Goal: Task Accomplishment & Management: Manage account settings

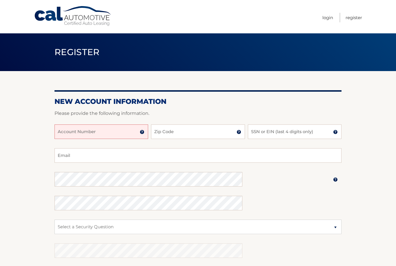
click at [115, 134] on input "Account Number" at bounding box center [102, 131] width 94 height 14
click at [78, 130] on input "Account Number" at bounding box center [102, 131] width 94 height 14
paste input "44455977432"
type input "44455977432"
click at [170, 132] on input "Zip Code" at bounding box center [198, 131] width 94 height 14
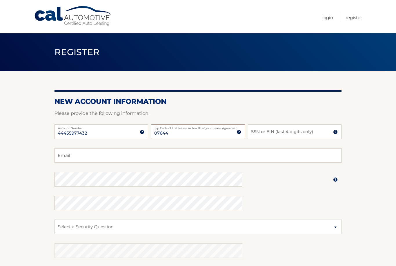
type input "07644"
click at [314, 135] on input "SSN or EIN (last 4 digits only)" at bounding box center [295, 131] width 94 height 14
type input "2412"
click at [138, 154] on input "Email" at bounding box center [198, 155] width 287 height 14
type input "natashasalas@icloud.com"
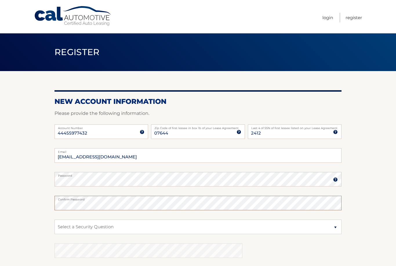
scroll to position [22, 0]
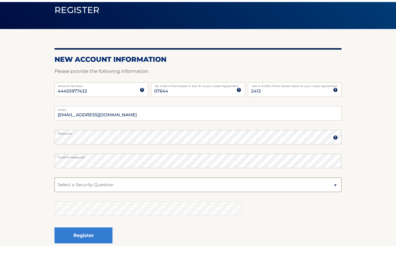
click at [187, 197] on select "Select a Security Question What was the name of your elementary school? What is…" at bounding box center [198, 204] width 287 height 14
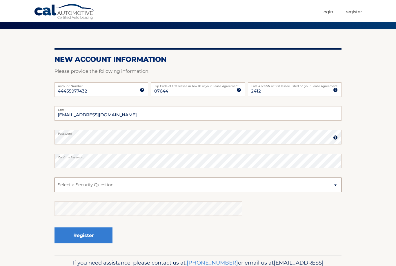
select select "2"
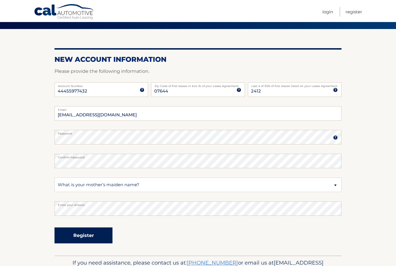
click at [94, 241] on button "Register" at bounding box center [84, 235] width 58 height 16
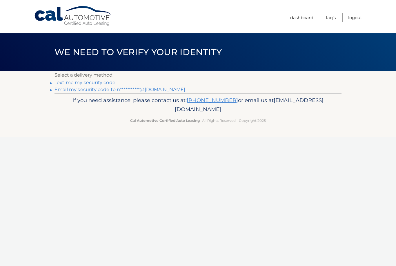
click at [95, 77] on p "Select a delivery method:" at bounding box center [198, 75] width 287 height 8
click at [106, 83] on link "Text me my security code" at bounding box center [85, 83] width 61 height 6
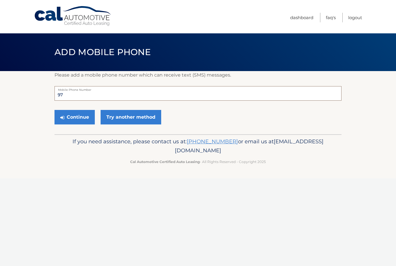
type input "9"
type input "9179727510"
click at [84, 117] on button "Continue" at bounding box center [75, 117] width 40 height 14
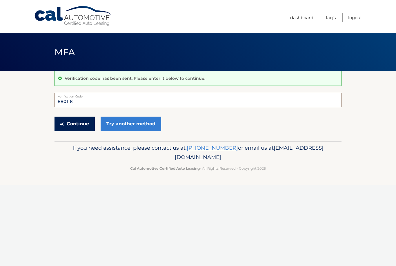
type input "880118"
click at [82, 128] on button "Continue" at bounding box center [75, 124] width 40 height 14
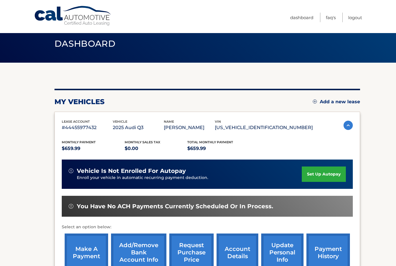
scroll to position [8, 0]
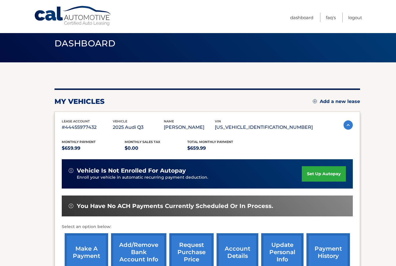
click at [322, 172] on link "set up autopay" at bounding box center [324, 173] width 44 height 15
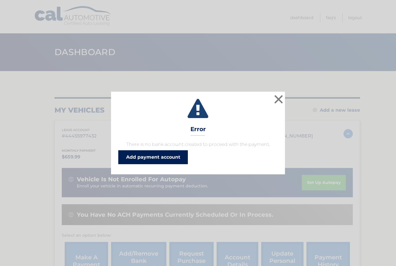
click at [176, 154] on link "Add payment account" at bounding box center [153, 157] width 70 height 14
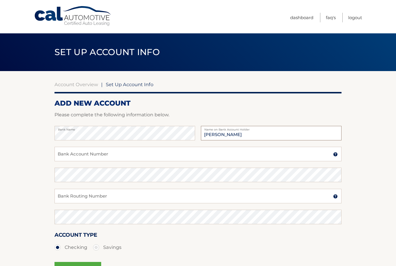
type input "[PERSON_NAME]"
click at [146, 155] on input "Bank Account Number" at bounding box center [198, 154] width 287 height 14
type input "986751821"
click at [149, 197] on input "Bank Routing Number" at bounding box center [198, 196] width 287 height 14
type input "021202337"
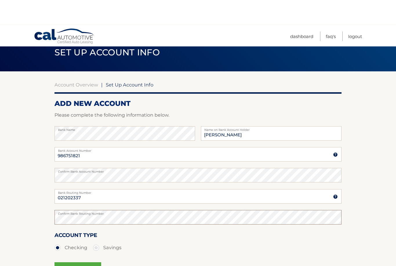
scroll to position [25, 0]
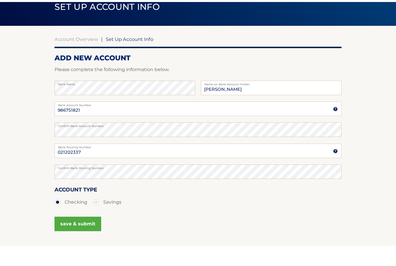
click at [83, 237] on button "save & submit" at bounding box center [78, 244] width 47 height 14
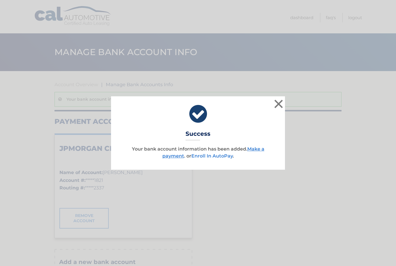
click at [224, 158] on link "Enroll In AutoPay" at bounding box center [211, 156] width 41 height 6
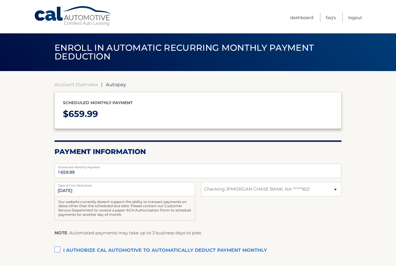
select select "NmYzZjVmNjAtZWUxOC00NDMxLWFlNzEtN2NhYWExY2IxMTEx"
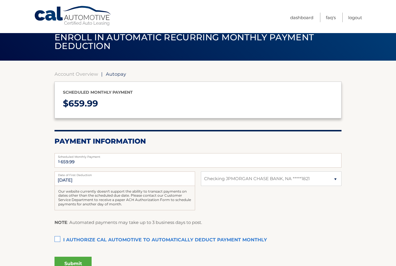
scroll to position [10, 0]
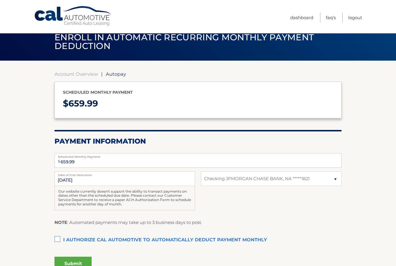
click at [62, 237] on label "I authorize cal automotive to automatically deduct payment monthly This checkbo…" at bounding box center [198, 240] width 287 height 12
click at [0, 0] on input "I authorize cal automotive to automatically deduct payment monthly This checkbo…" at bounding box center [0, 0] width 0 height 0
click at [75, 263] on button "Submit" at bounding box center [73, 264] width 37 height 14
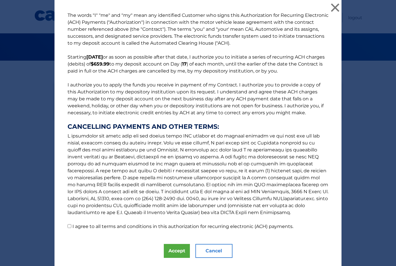
click at [74, 226] on label "I agree to all terms and conditions in this authorization for recurring electro…" at bounding box center [182, 227] width 221 height 6
click at [71, 226] on input "I agree to all terms and conditions in this authorization for recurring electro…" at bounding box center [70, 226] width 4 height 4
checkbox input "true"
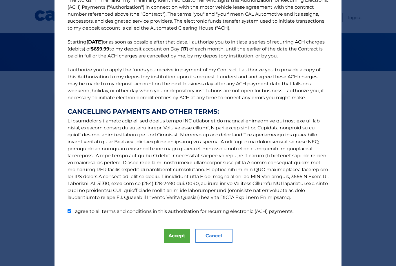
scroll to position [15, 0]
click at [177, 238] on button "Accept" at bounding box center [177, 236] width 26 height 14
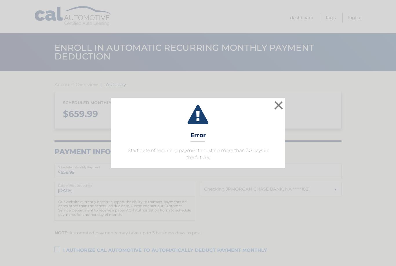
select select "NmYzZjVmNjAtZWUxOC00NDMxLWFlNzEtN2NhYWExY2IxMTEx"
click at [279, 106] on button "×" at bounding box center [279, 105] width 12 height 12
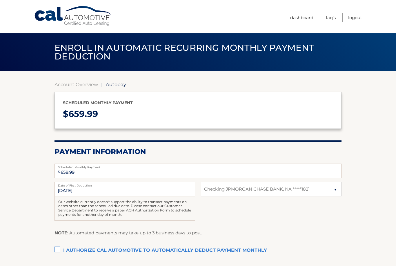
click at [64, 246] on label "I authorize cal automotive to automatically deduct payment monthly This checkbo…" at bounding box center [198, 251] width 287 height 12
click at [0, 0] on input "I authorize cal automotive to automatically deduct payment monthly This checkbo…" at bounding box center [0, 0] width 0 height 0
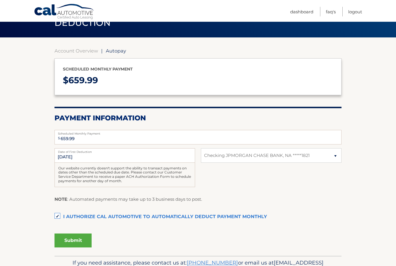
scroll to position [47, 0]
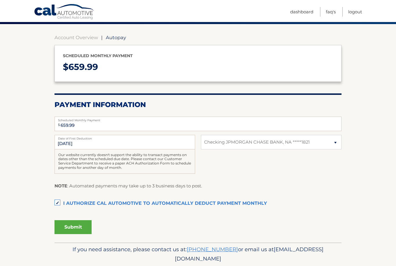
click at [81, 231] on button "Submit" at bounding box center [73, 227] width 37 height 14
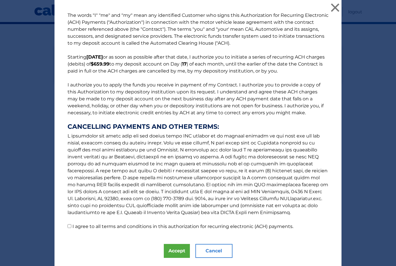
click at [71, 226] on input "I agree to all terms and conditions in this authorization for recurring electro…" at bounding box center [70, 226] width 4 height 4
checkbox input "true"
click at [181, 253] on button "Accept" at bounding box center [177, 251] width 26 height 14
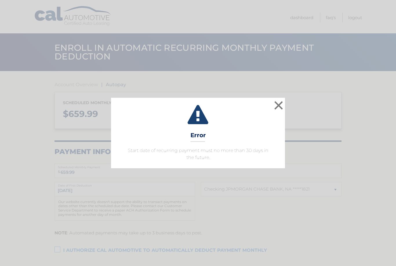
select select "NmYzZjVmNjAtZWUxOC00NDMxLWFlNzEtN2NhYWExY2IxMTEx"
click at [279, 104] on button "×" at bounding box center [279, 105] width 12 height 12
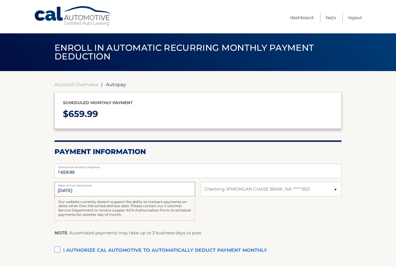
click at [173, 186] on input "9/17/2025" at bounding box center [125, 189] width 141 height 14
click at [170, 185] on label "Date of First Deduction" at bounding box center [125, 184] width 141 height 5
click at [170, 185] on input "9/17/2025" at bounding box center [125, 189] width 141 height 14
click at [170, 185] on label "Date of First Deduction" at bounding box center [125, 184] width 141 height 5
click at [170, 185] on input "9/17/2025" at bounding box center [125, 189] width 141 height 14
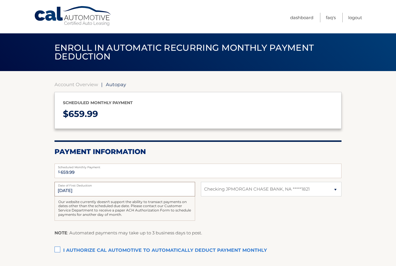
click at [119, 195] on input "9/17/2025" at bounding box center [125, 189] width 141 height 14
click at [90, 193] on input "[DATE]" at bounding box center [125, 189] width 141 height 14
click at [78, 193] on input "[DATE]" at bounding box center [125, 189] width 141 height 14
click at [75, 193] on input "[DATE]" at bounding box center [125, 189] width 141 height 14
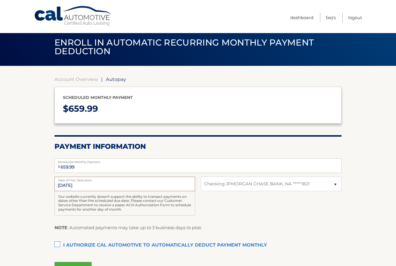
scroll to position [5, 0]
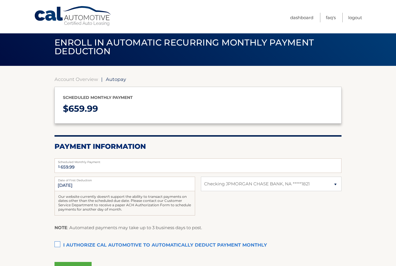
click at [59, 242] on label "I authorize cal automotive to automatically deduct payment monthly This checkbo…" at bounding box center [198, 245] width 287 height 12
click at [0, 0] on input "I authorize cal automotive to automatically deduct payment monthly This checkbo…" at bounding box center [0, 0] width 0 height 0
click at [83, 266] on button "Submit" at bounding box center [73, 269] width 37 height 14
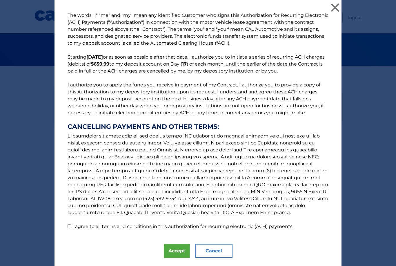
click at [71, 228] on input "I agree to all terms and conditions in this authorization for recurring electro…" at bounding box center [70, 226] width 4 height 4
checkbox input "true"
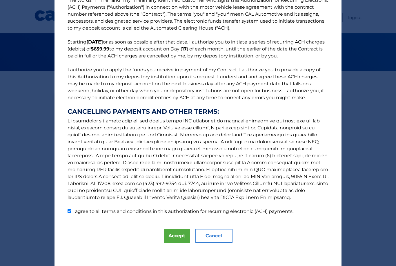
scroll to position [15, 0]
click at [179, 240] on button "Accept" at bounding box center [177, 236] width 26 height 14
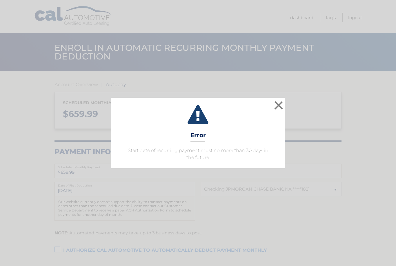
select select "NmYzZjVmNjAtZWUxOC00NDMxLWFlNzEtN2NhYWExY2IxMTEx"
click at [279, 107] on button "×" at bounding box center [279, 105] width 12 height 12
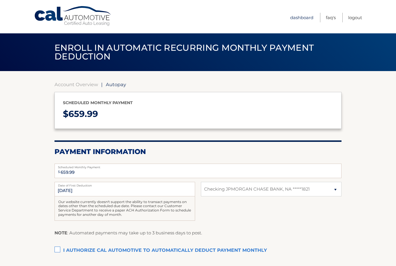
click at [309, 18] on link "Dashboard" at bounding box center [301, 18] width 23 height 10
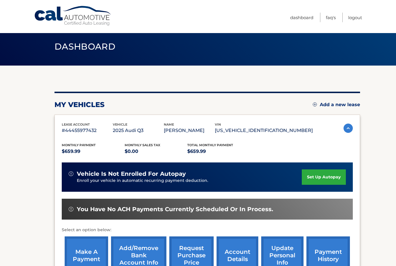
scroll to position [6, 0]
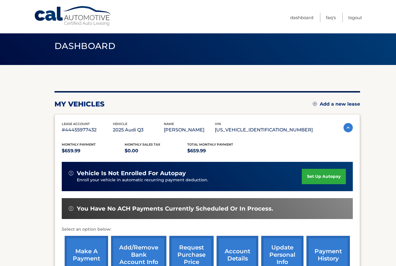
click at [87, 256] on link "make a payment" at bounding box center [86, 255] width 43 height 38
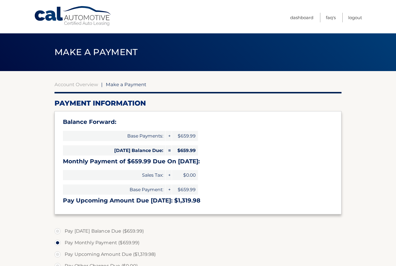
select select "NmYzZjVmNjAtZWUxOC00NDMxLWFlNzEtN2NhYWExY2IxMTEx"
click at [131, 230] on label "Pay Today's Balance Due ($659.99)" at bounding box center [198, 231] width 287 height 12
click at [63, 230] on input "Pay Today's Balance Due ($659.99)" at bounding box center [60, 229] width 6 height 9
radio input "true"
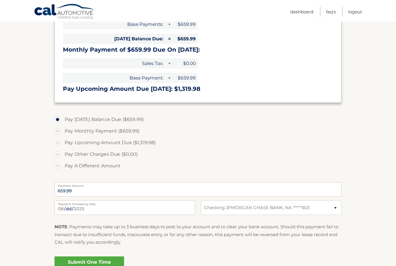
scroll to position [112, 0]
click at [95, 266] on link "Submit One Time Payment" at bounding box center [90, 265] width 70 height 19
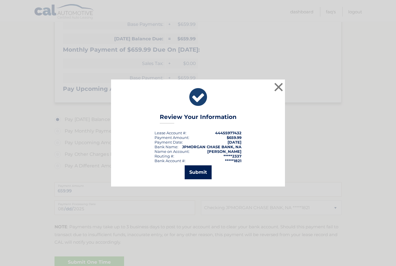
click at [202, 179] on button "Submit" at bounding box center [198, 172] width 27 height 14
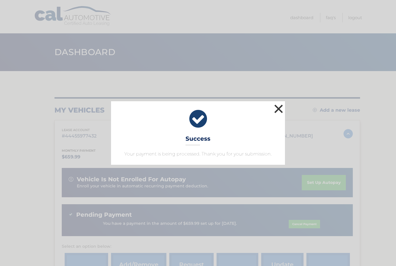
click at [279, 110] on button "×" at bounding box center [279, 109] width 12 height 12
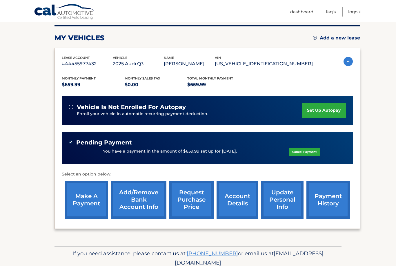
scroll to position [76, 0]
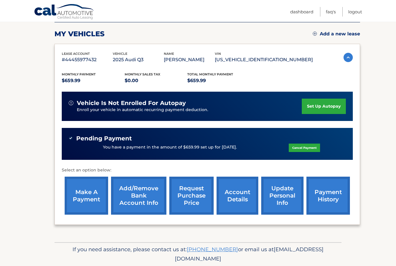
click at [329, 201] on link "payment history" at bounding box center [327, 196] width 43 height 38
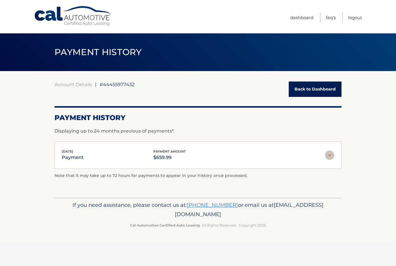
click at [316, 90] on link "Back to Dashboard" at bounding box center [315, 88] width 53 height 15
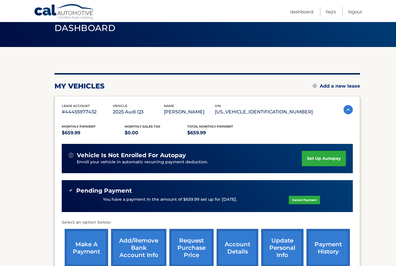
scroll to position [73, 0]
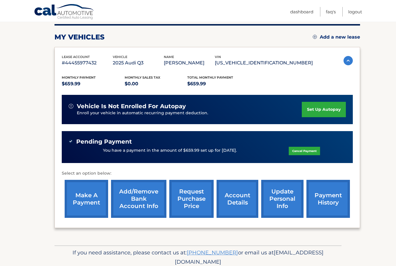
click at [328, 112] on link "set up autopay" at bounding box center [324, 109] width 44 height 15
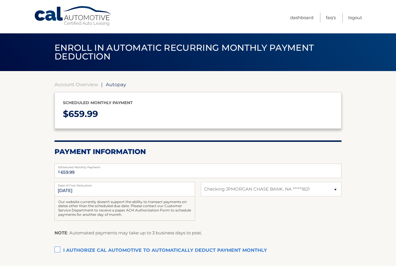
select select "NmYzZjVmNjAtZWUxOC00NDMxLWFlNzEtN2NhYWExY2IxMTEx"
click at [125, 248] on label "I authorize cal automotive to automatically deduct payment monthly This checkbo…" at bounding box center [198, 251] width 287 height 12
click at [0, 0] on input "I authorize cal automotive to automatically deduct payment monthly This checkbo…" at bounding box center [0, 0] width 0 height 0
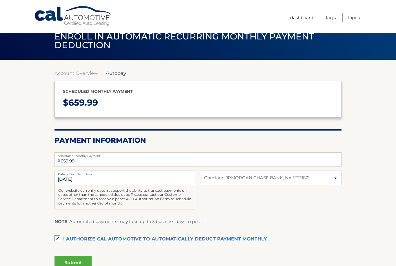
scroll to position [47, 0]
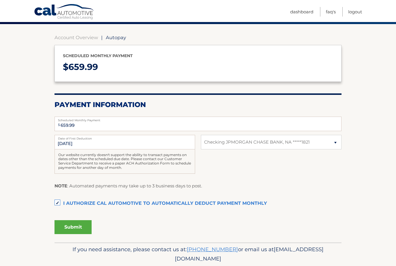
click at [81, 225] on button "Submit" at bounding box center [73, 227] width 37 height 14
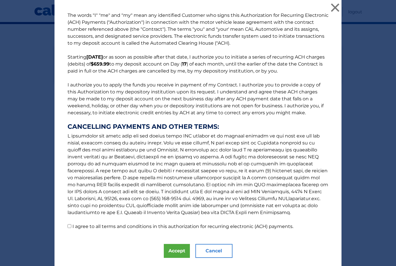
click at [70, 226] on input "I agree to all terms and conditions in this authorization for recurring electro…" at bounding box center [70, 226] width 4 height 4
checkbox input "true"
click at [173, 251] on button "Accept" at bounding box center [177, 251] width 26 height 14
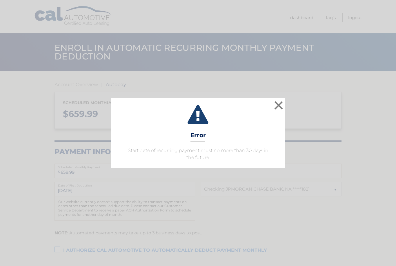
select select "NmYzZjVmNjAtZWUxOC00NDMxLWFlNzEtN2NhYWExY2IxMTEx"
click at [276, 103] on button "×" at bounding box center [279, 105] width 12 height 12
